Goal: Ask a question: Seek information or help from site administrators or community

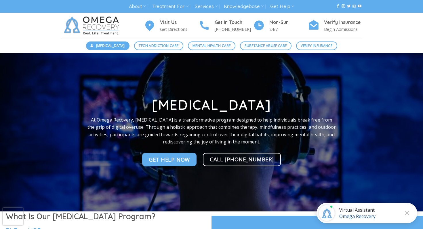
click at [110, 45] on span "[MEDICAL_DATA]" at bounding box center [110, 45] width 29 height 5
click at [372, 214] on div "Omega Recovery" at bounding box center [357, 216] width 36 height 6
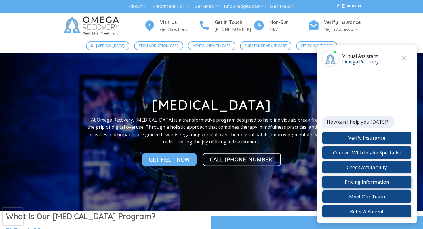
click at [361, 181] on button "Pricing Information" at bounding box center [366, 181] width 89 height 12
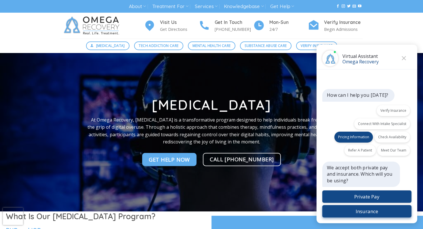
click at [372, 210] on button "Insurance" at bounding box center [366, 211] width 89 height 12
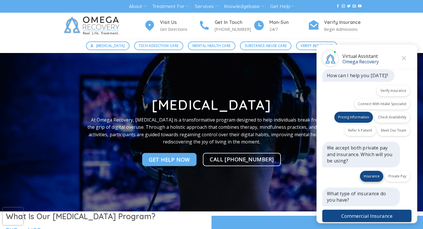
scroll to position [19, 0]
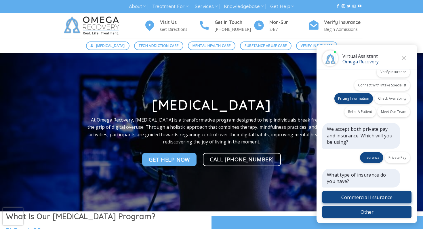
click at [366, 194] on button "Commercial Insurance" at bounding box center [366, 197] width 89 height 12
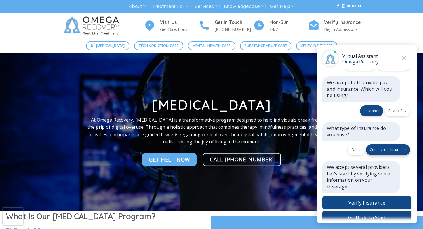
scroll to position [70, 0]
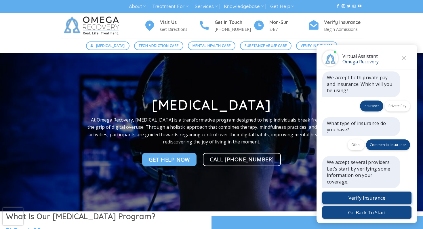
click at [368, 198] on button "Verify Insurance" at bounding box center [366, 197] width 89 height 12
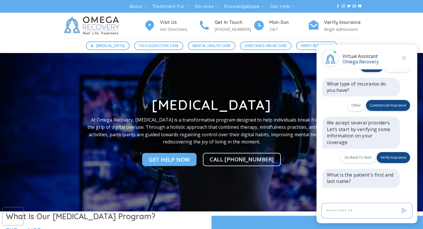
scroll to position [109, 0]
click at [349, 210] on input "Virtual Assistant" at bounding box center [366, 210] width 91 height 16
type input "**********"
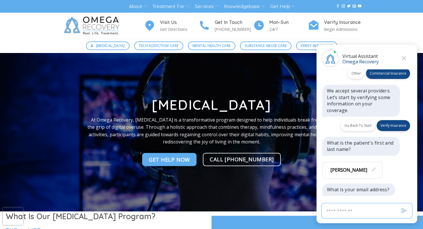
scroll to position [149, 0]
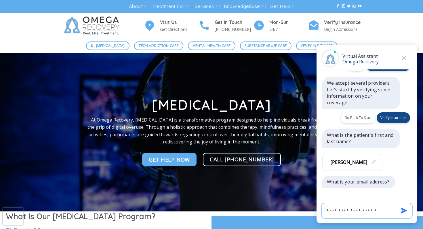
type input "**********"
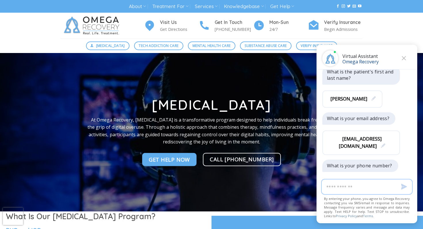
scroll to position [220, 0]
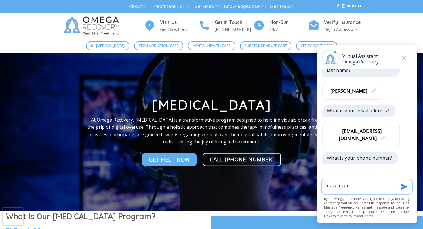
type input "**********"
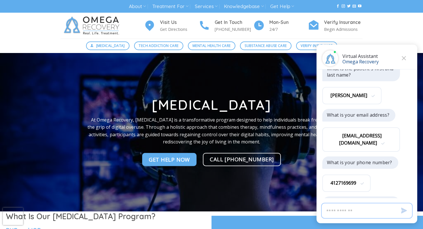
scroll to position [255, 0]
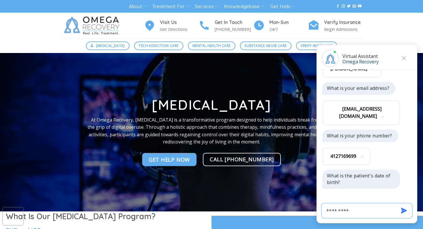
type input "**********"
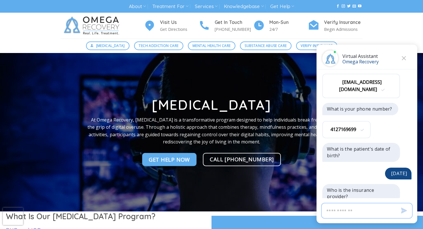
scroll to position [296, 0]
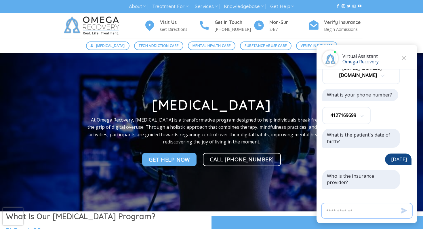
click at [347, 211] on input "Virtual Assistant" at bounding box center [366, 210] width 91 height 16
type input "**********"
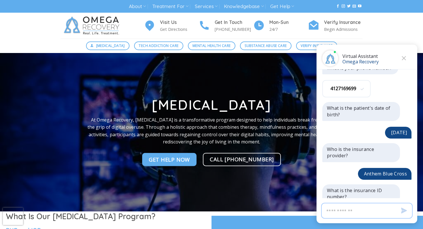
scroll to position [337, 0]
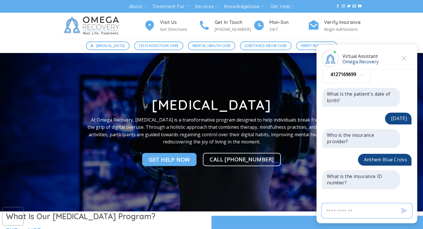
click at [346, 208] on input "Virtual Assistant" at bounding box center [366, 210] width 91 height 16
type input "**********"
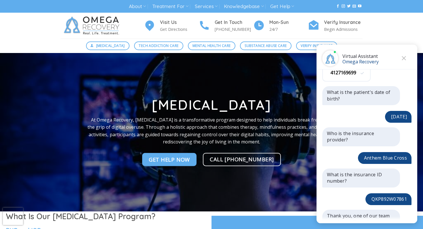
scroll to position [390, 0]
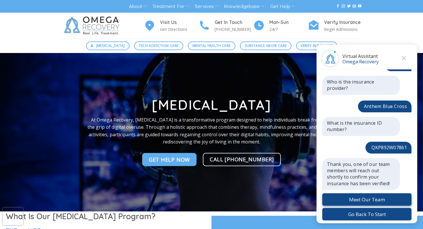
click at [376, 196] on button "Meet Our Team" at bounding box center [366, 199] width 89 height 12
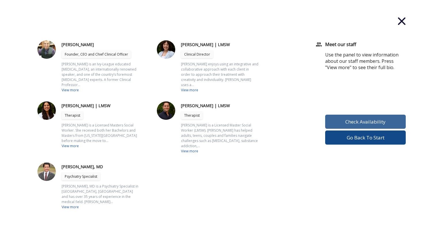
click at [365, 119] on button "Check Availability" at bounding box center [365, 121] width 81 height 14
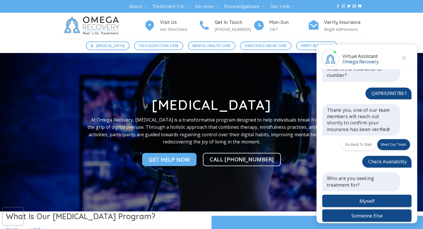
scroll to position [445, 0]
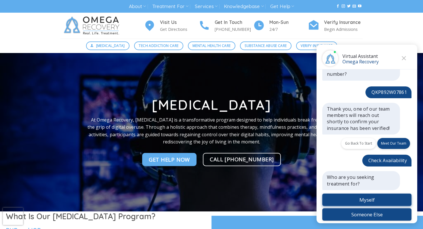
click at [366, 196] on button "Myself" at bounding box center [366, 199] width 89 height 12
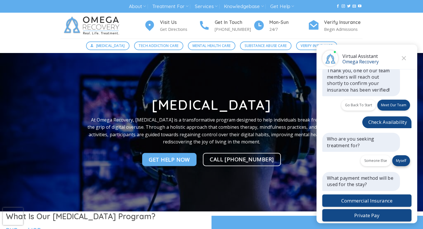
scroll to position [484, 0]
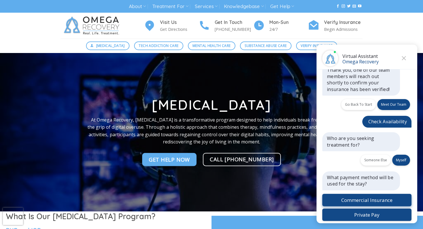
click at [374, 195] on button "Commercial Insurance" at bounding box center [366, 200] width 89 height 12
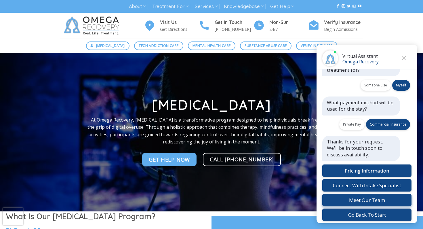
scroll to position [559, 0]
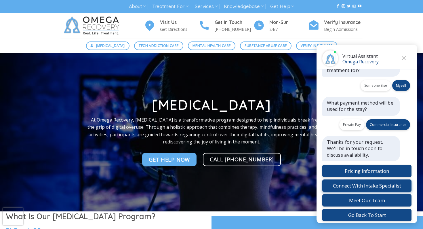
click at [374, 183] on button "Connect With Intake Specialist" at bounding box center [366, 185] width 89 height 12
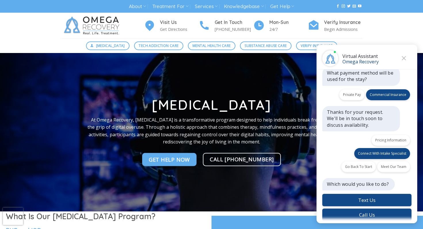
scroll to position [588, 0]
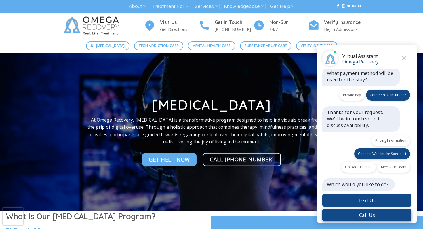
click at [373, 214] on button "Call Us" at bounding box center [366, 214] width 89 height 12
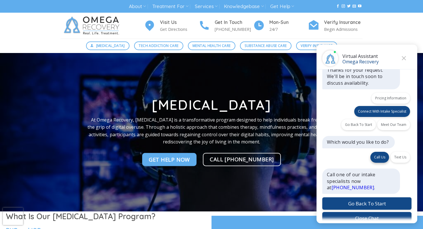
scroll to position [634, 0]
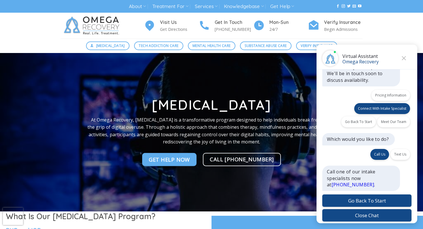
click at [402, 56] on button "Close" at bounding box center [403, 58] width 9 height 9
